Goal: Transaction & Acquisition: Subscribe to service/newsletter

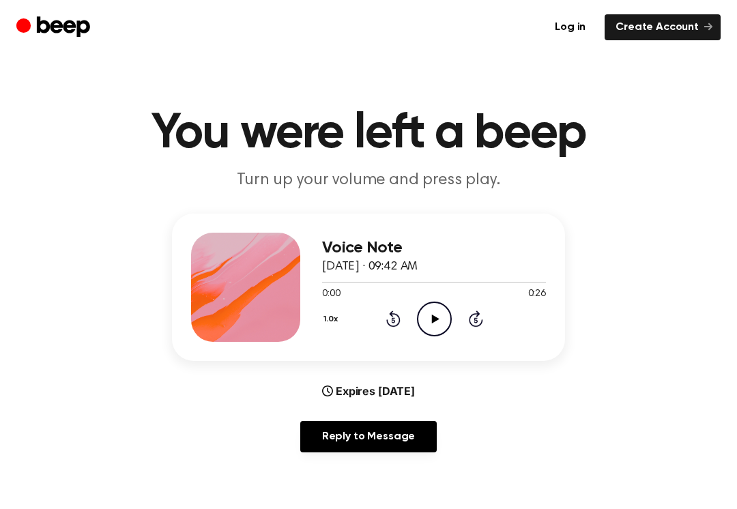
click at [421, 315] on icon "Play Audio" at bounding box center [434, 319] width 35 height 35
click at [436, 331] on icon "Pause Audio" at bounding box center [434, 319] width 35 height 35
click at [392, 315] on icon at bounding box center [393, 319] width 14 height 16
click at [391, 320] on icon "Rewind 5 seconds" at bounding box center [393, 319] width 15 height 18
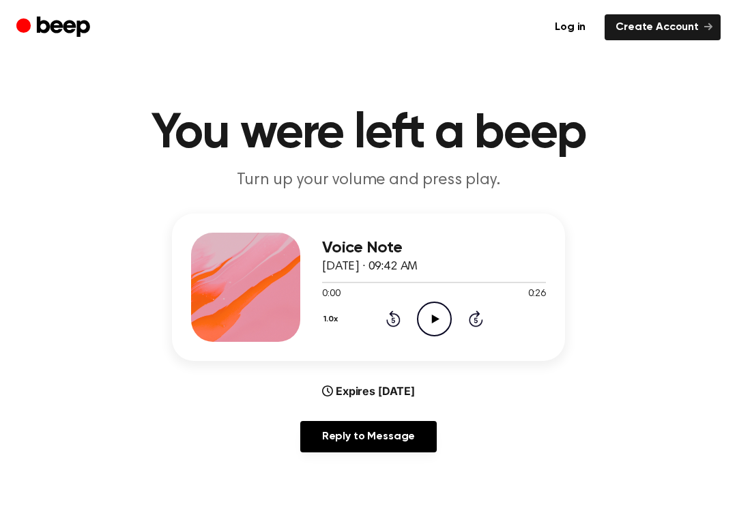
click at [427, 313] on icon "Play Audio" at bounding box center [434, 319] width 35 height 35
click at [414, 317] on div "1.0x Rewind 5 seconds Play Audio Skip 5 seconds" at bounding box center [434, 319] width 224 height 35
click at [413, 317] on div "1.0x Rewind 5 seconds Play Audio Skip 5 seconds" at bounding box center [434, 319] width 224 height 35
click at [442, 311] on icon "Play Audio" at bounding box center [434, 319] width 35 height 35
click at [414, 333] on div "1.0x Rewind 5 seconds Play Audio Skip 5 seconds" at bounding box center [434, 319] width 224 height 35
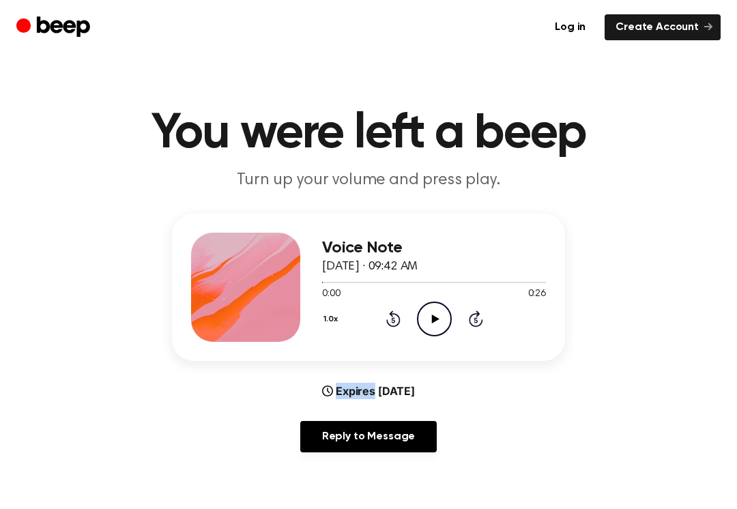
click at [432, 315] on icon "Play Audio" at bounding box center [434, 319] width 35 height 35
click at [434, 319] on icon at bounding box center [436, 319] width 8 height 9
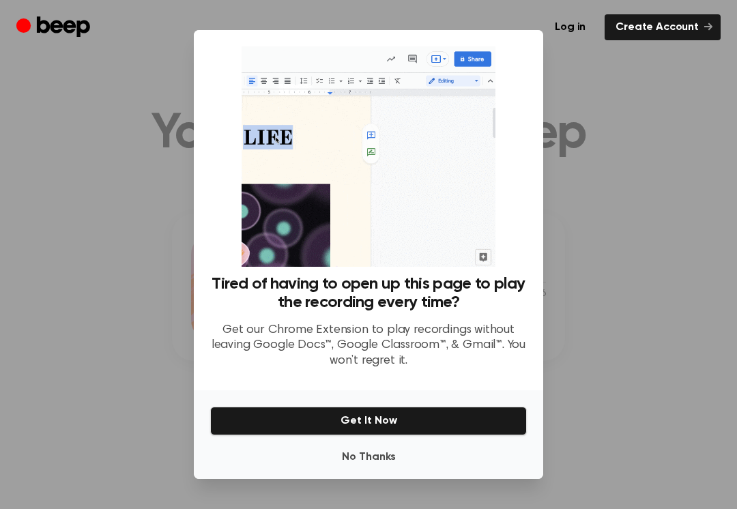
click at [430, 407] on button "Get It Now" at bounding box center [368, 421] width 317 height 29
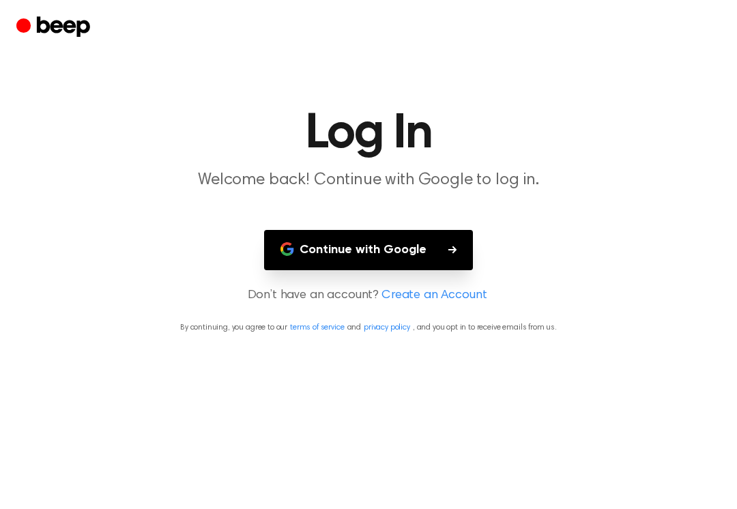
click at [449, 255] on button "Continue with Google" at bounding box center [368, 250] width 209 height 40
